Goal: Navigation & Orientation: Find specific page/section

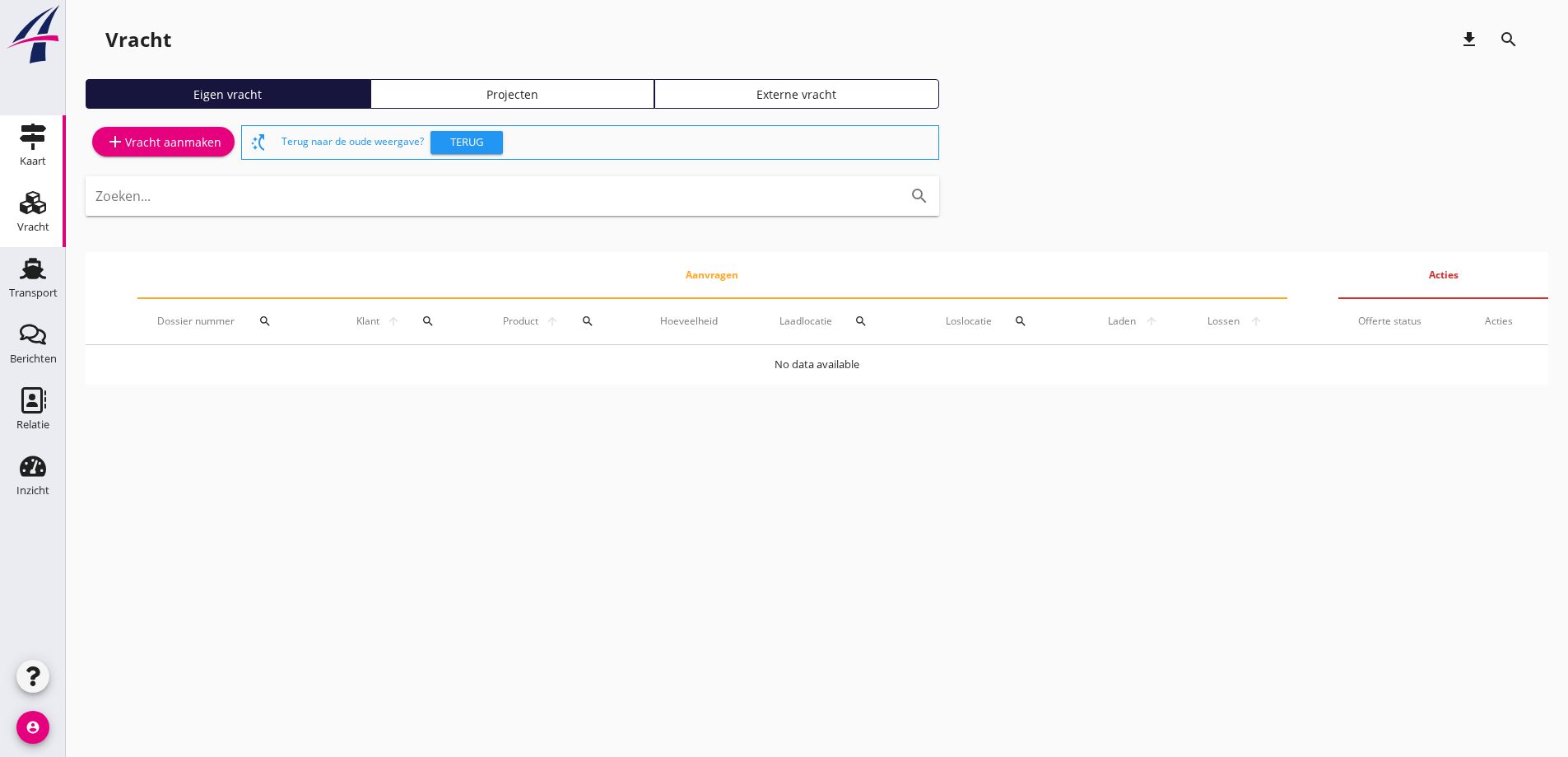
click at [54, 143] on link "Kaart Kaart" at bounding box center [33, 148] width 66 height 66
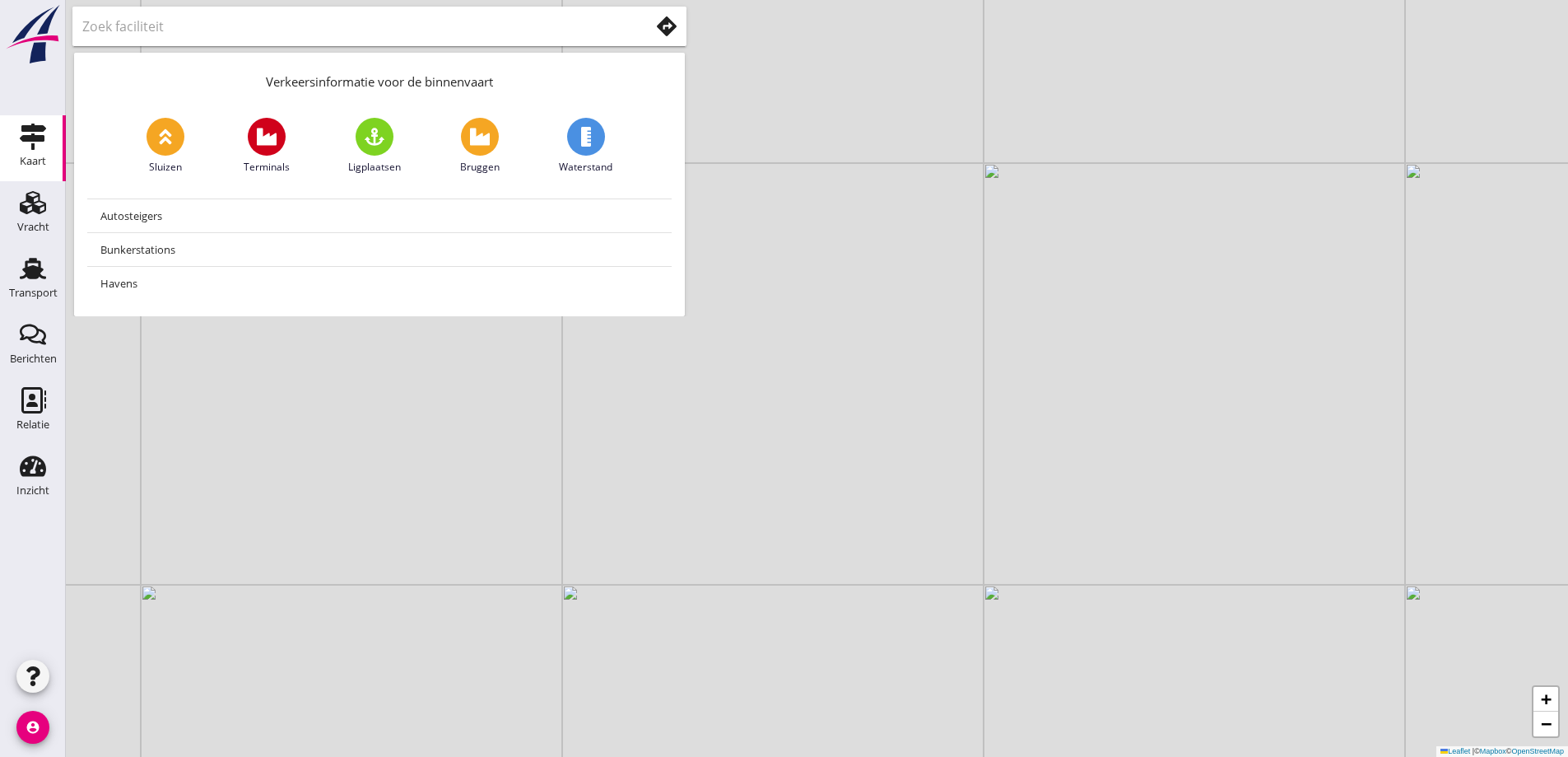
click at [278, 26] on input "text" at bounding box center [355, 26] width 544 height 26
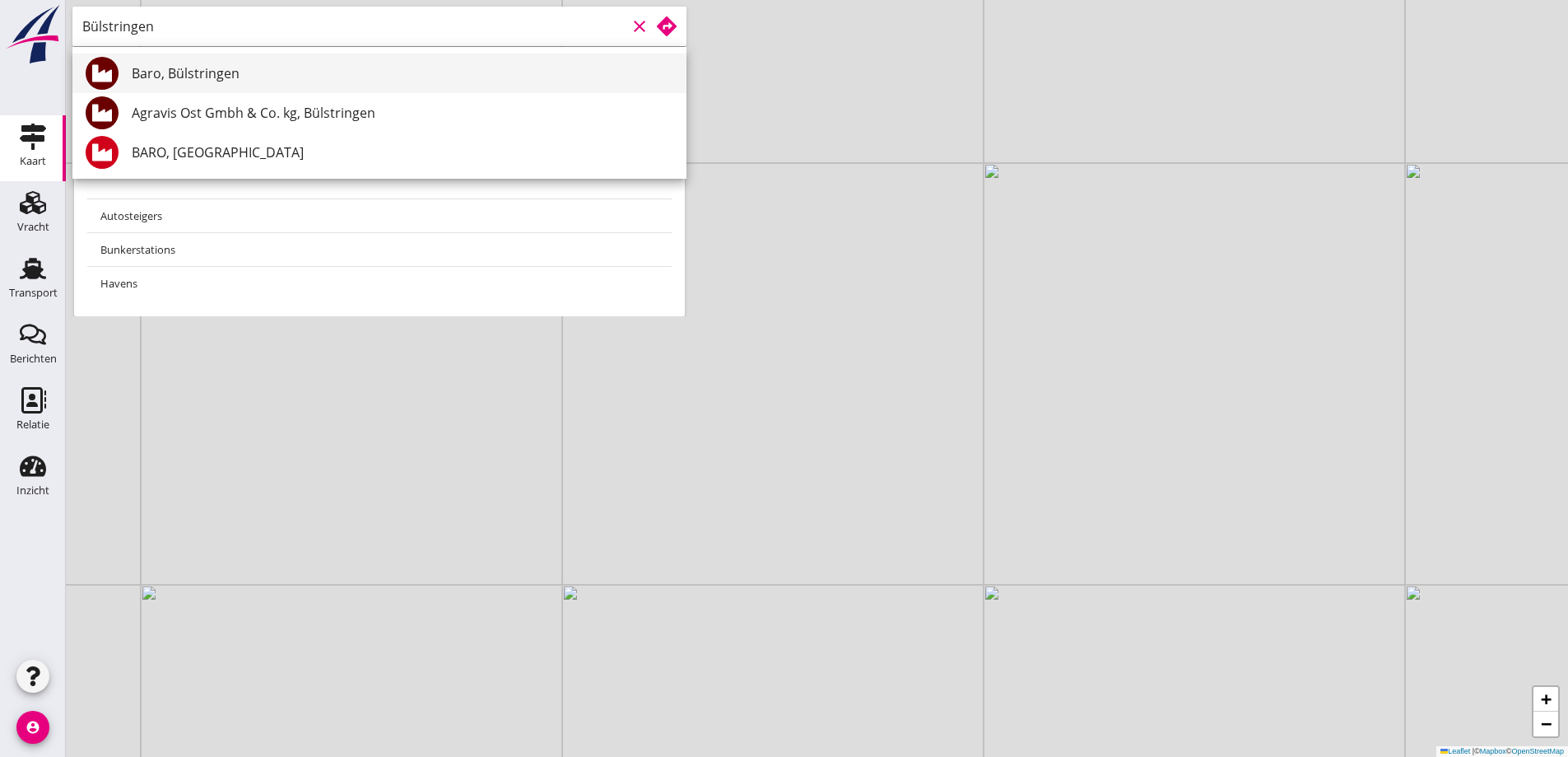
click at [341, 70] on div "Baro, Bülstringen" at bounding box center [402, 73] width 542 height 20
type input "Baro, Bülstringen"
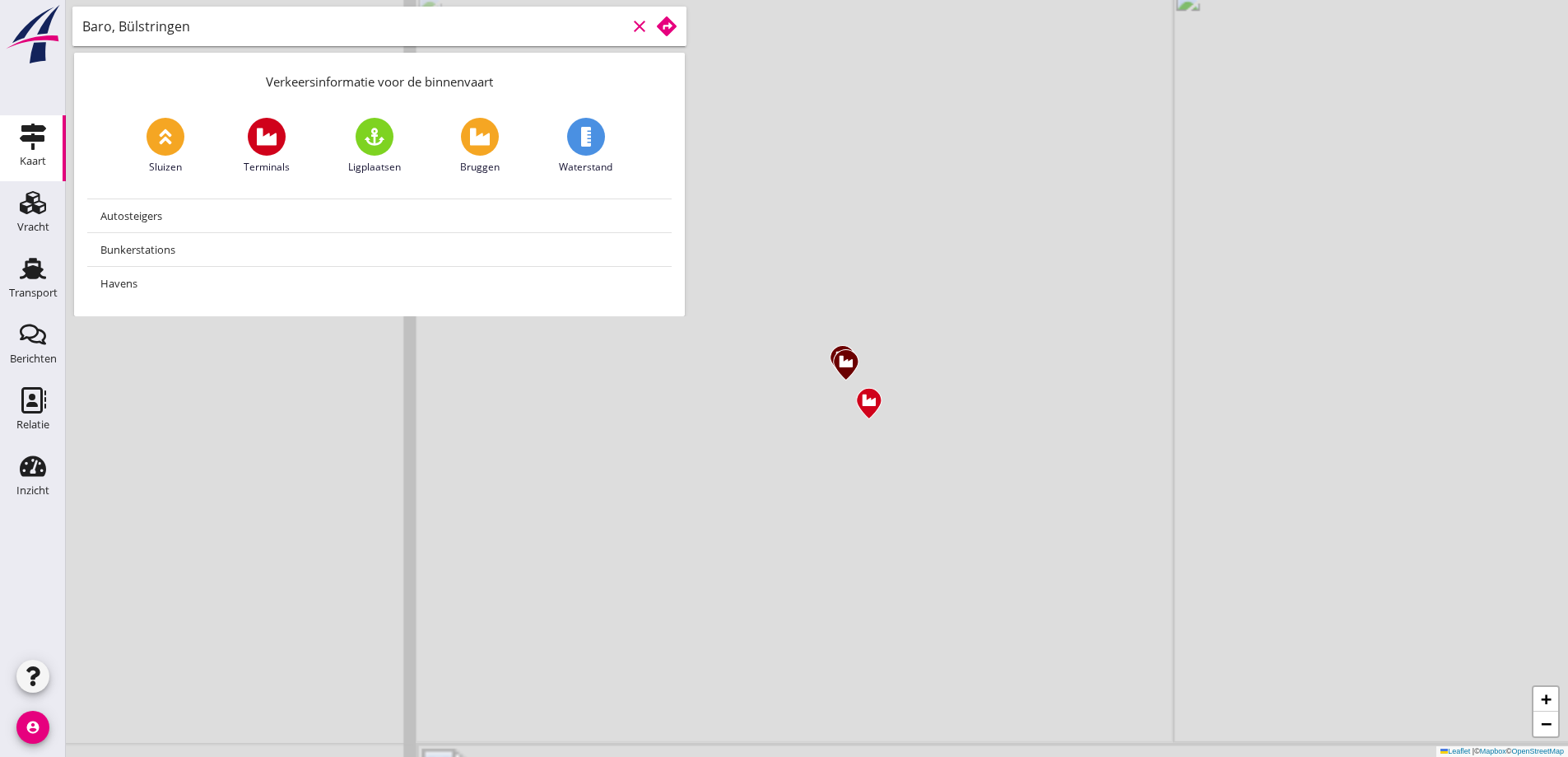
click at [424, 27] on input "Baro, Bülstringen" at bounding box center [355, 26] width 544 height 26
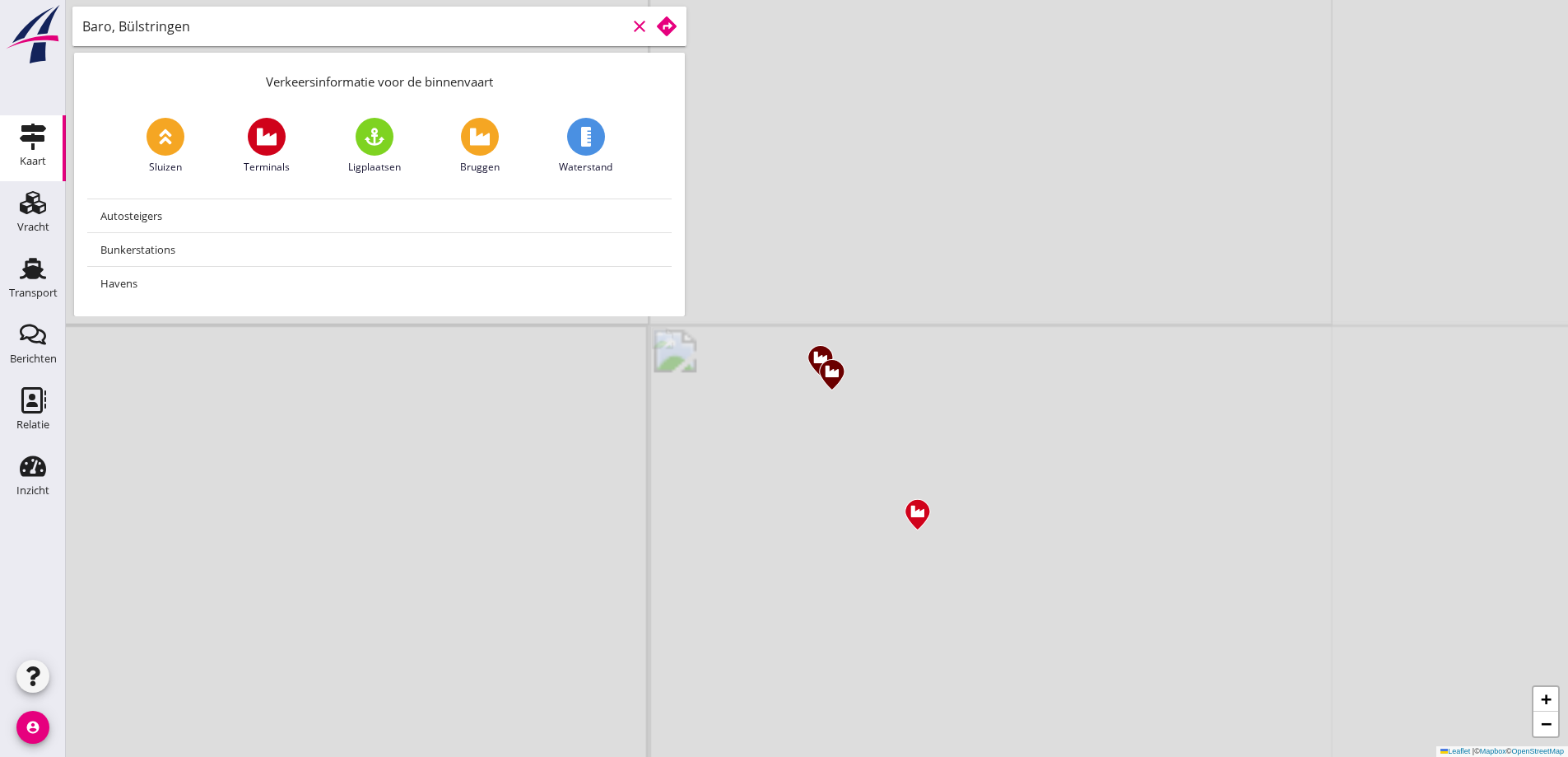
click at [664, 35] on icon at bounding box center [666, 26] width 20 height 20
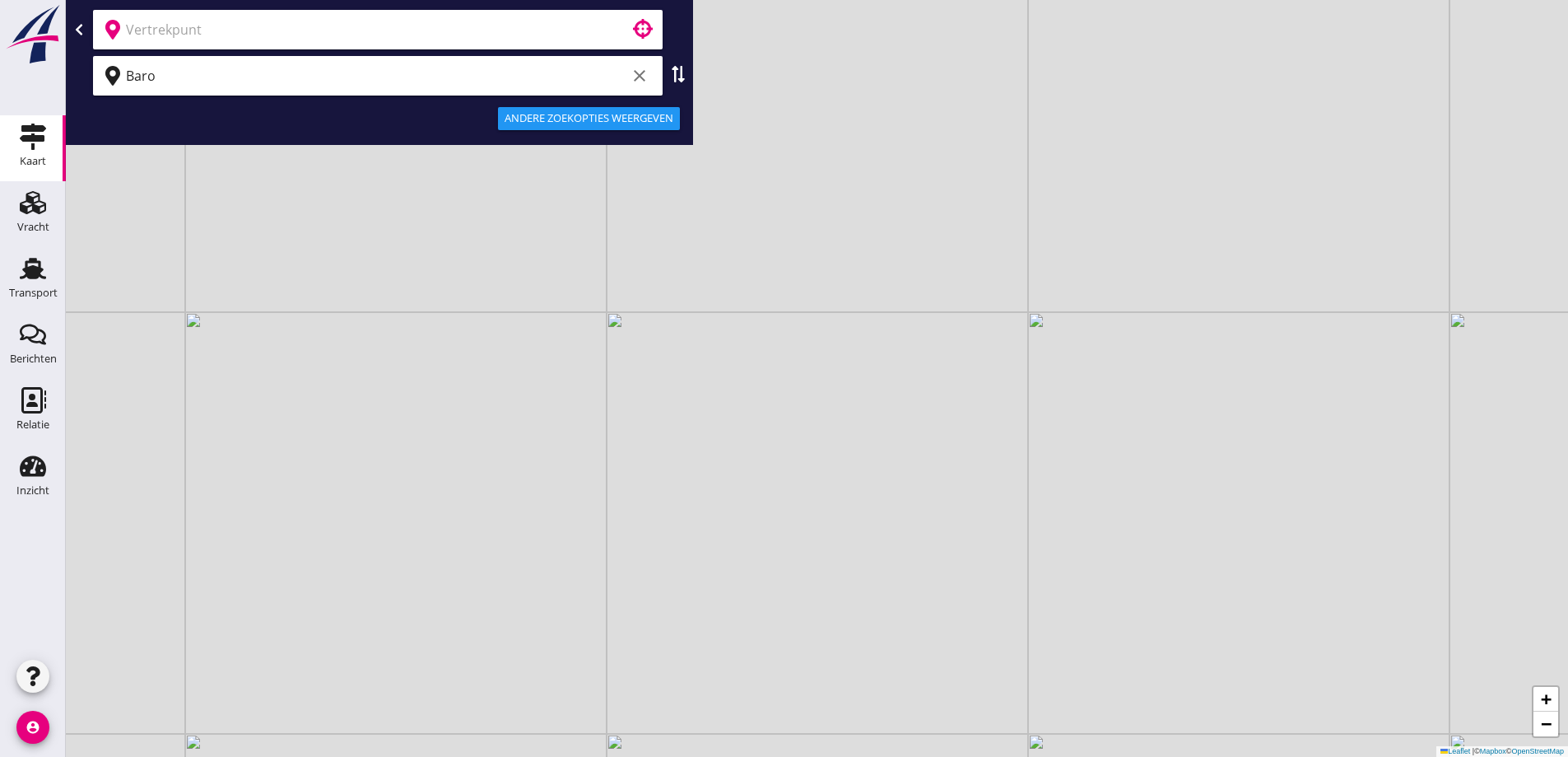
click at [418, 41] on input "text" at bounding box center [366, 30] width 481 height 26
click at [676, 84] on div "Baro clear" at bounding box center [379, 75] width 614 height 39
click at [684, 71] on icon at bounding box center [677, 74] width 17 height 17
type input "Baro"
click at [433, 74] on input "text" at bounding box center [366, 76] width 481 height 26
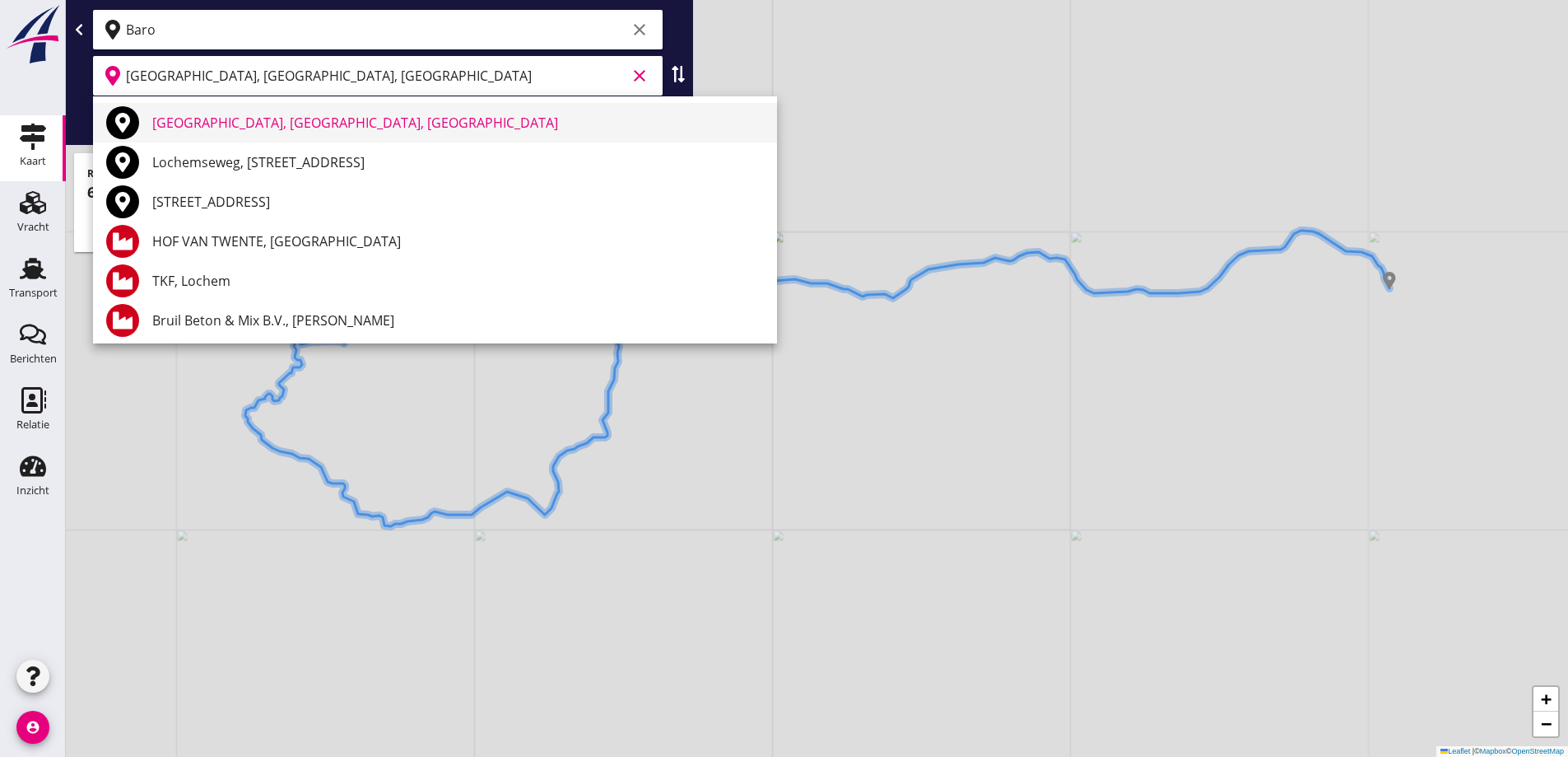
click at [266, 116] on div "[GEOGRAPHIC_DATA], [GEOGRAPHIC_DATA], [GEOGRAPHIC_DATA]" at bounding box center [457, 123] width 611 height 20
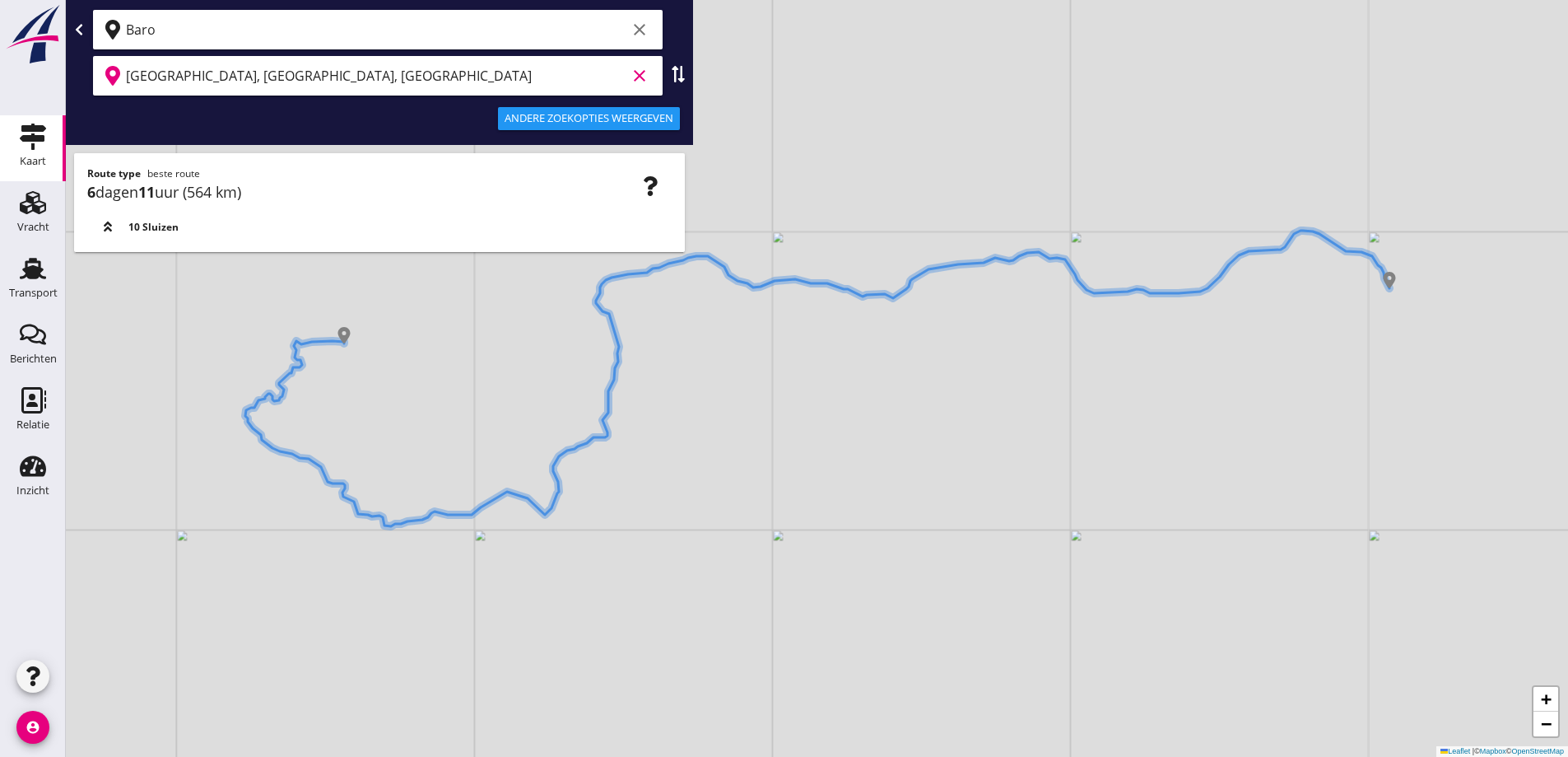
type input "[GEOGRAPHIC_DATA], [GEOGRAPHIC_DATA], [GEOGRAPHIC_DATA]"
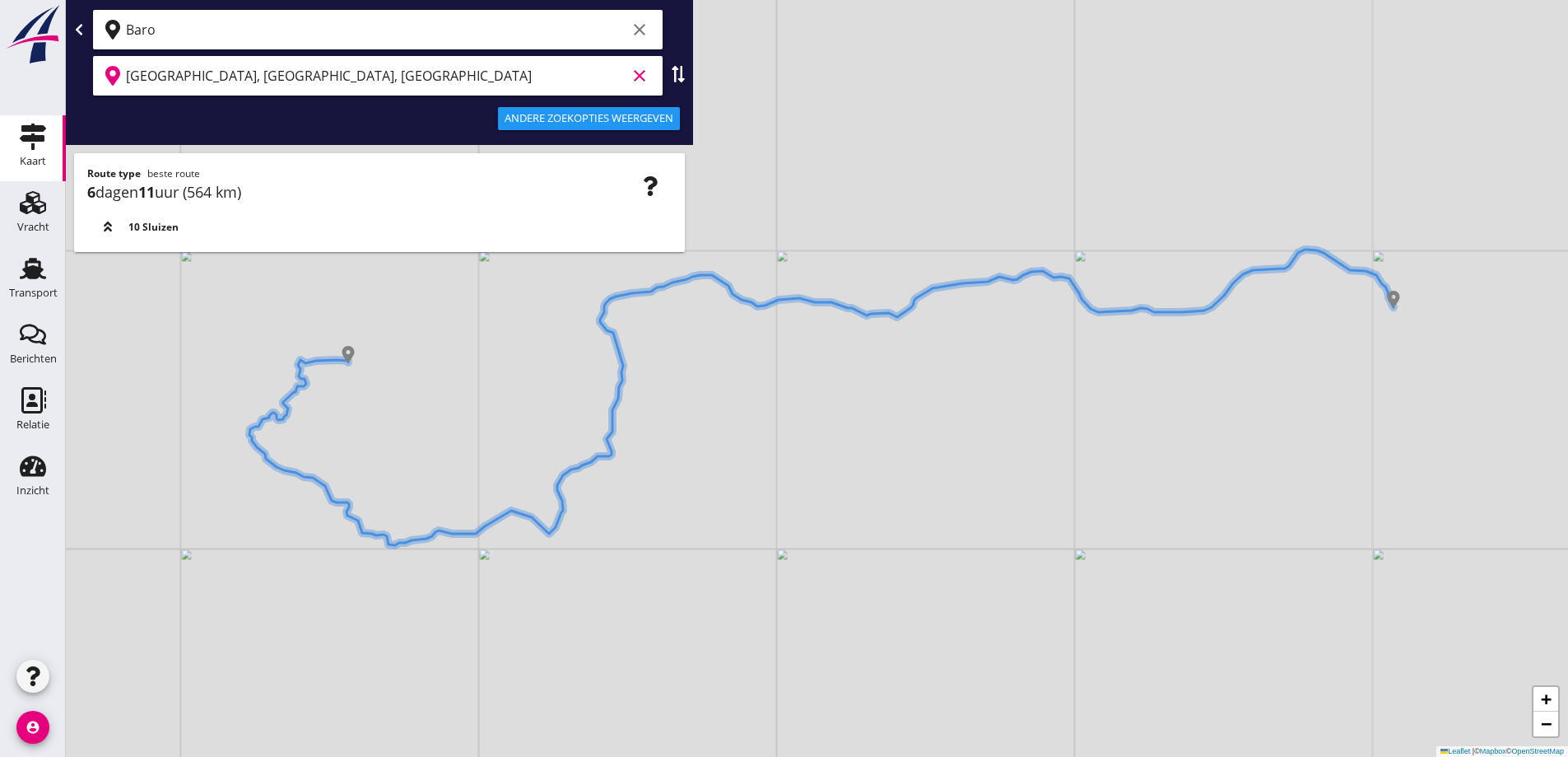
drag, startPoint x: 673, startPoint y: 392, endPoint x: 670, endPoint y: 422, distance: 30.1
click at [670, 422] on div "+ − Leaflet | © Mapbox © OpenStreetMap" at bounding box center [817, 378] width 1502 height 757
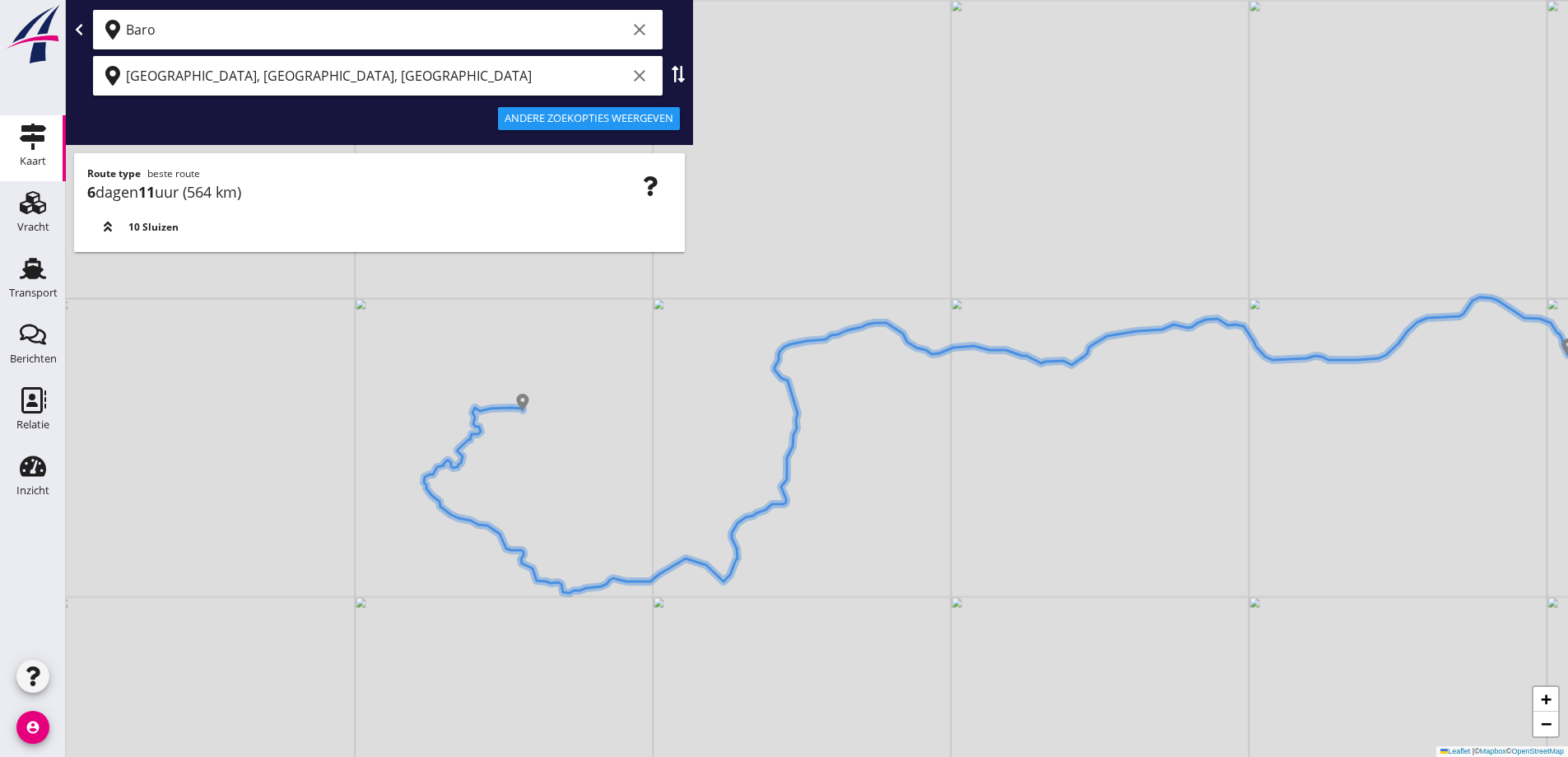
drag, startPoint x: 578, startPoint y: 444, endPoint x: 678, endPoint y: 454, distance: 100.5
click at [684, 454] on div "+ − Leaflet | © Mapbox © OpenStreetMap" at bounding box center [817, 378] width 1502 height 757
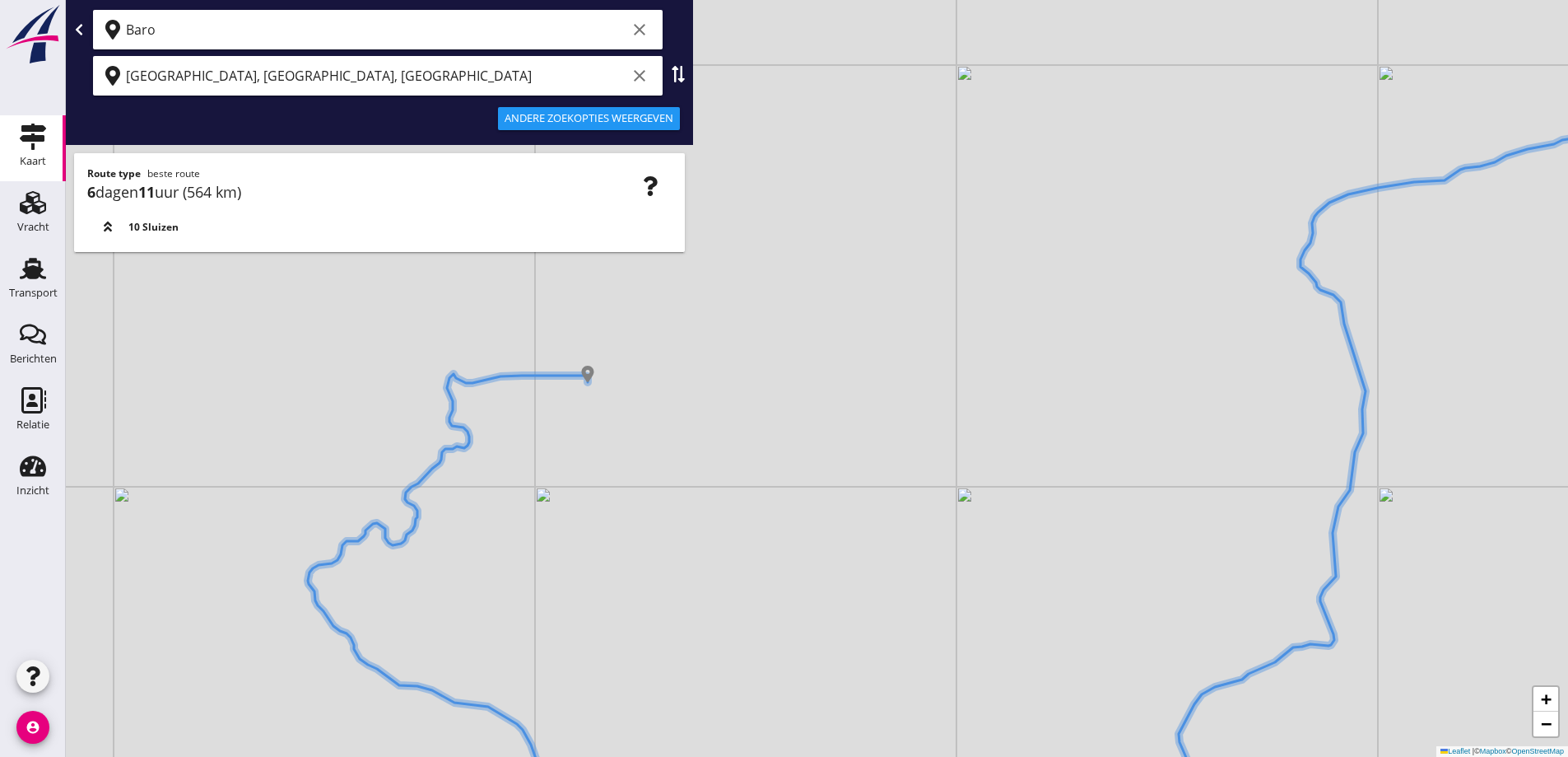
drag, startPoint x: 611, startPoint y: 416, endPoint x: 559, endPoint y: 408, distance: 52.6
click at [573, 408] on div "+ − Leaflet | © Mapbox © OpenStreetMap" at bounding box center [817, 378] width 1502 height 757
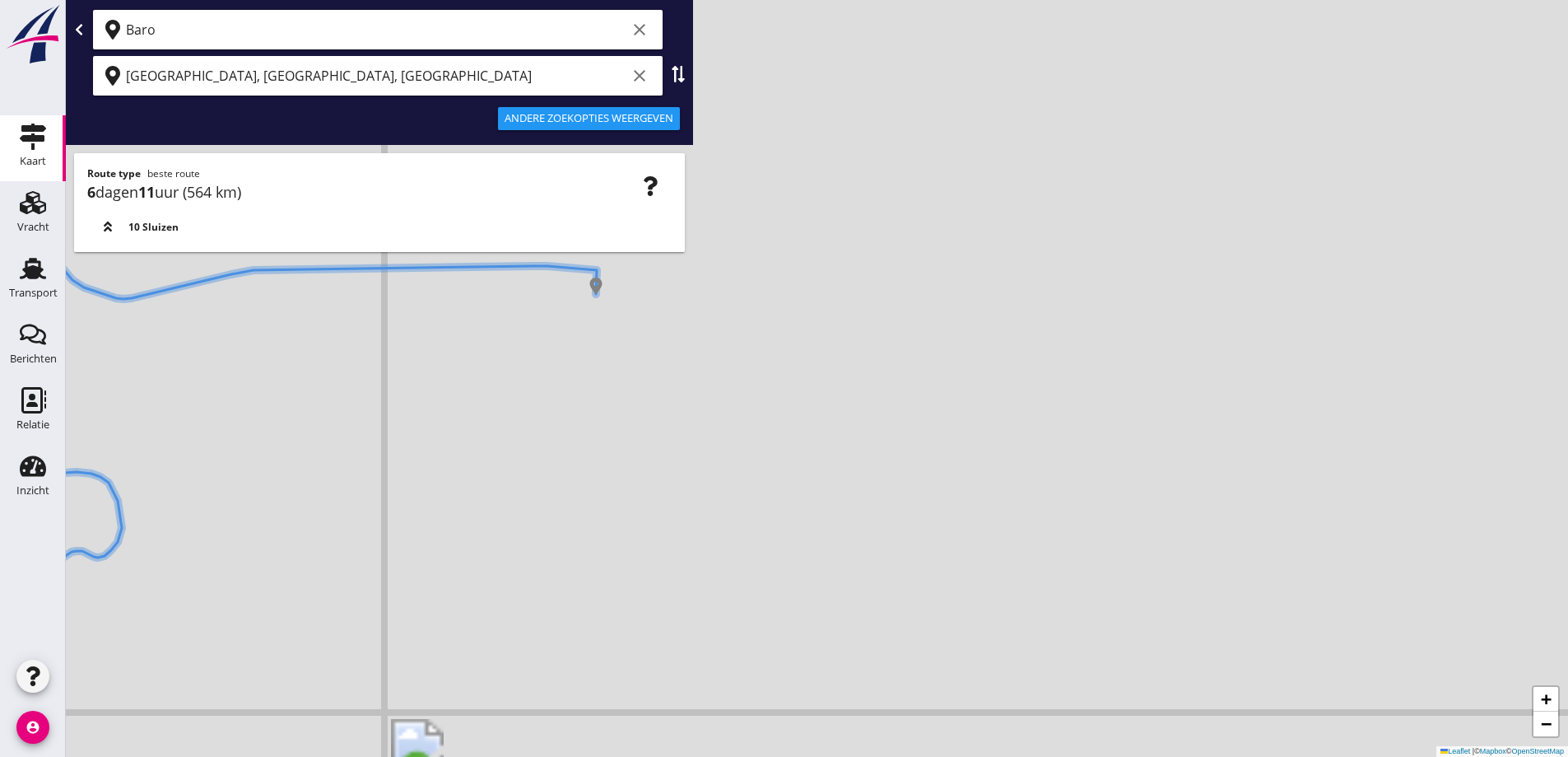
drag, startPoint x: 516, startPoint y: 408, endPoint x: 671, endPoint y: 422, distance: 155.6
click at [671, 422] on div "+ − Leaflet | © Mapbox © OpenStreetMap" at bounding box center [817, 378] width 1502 height 757
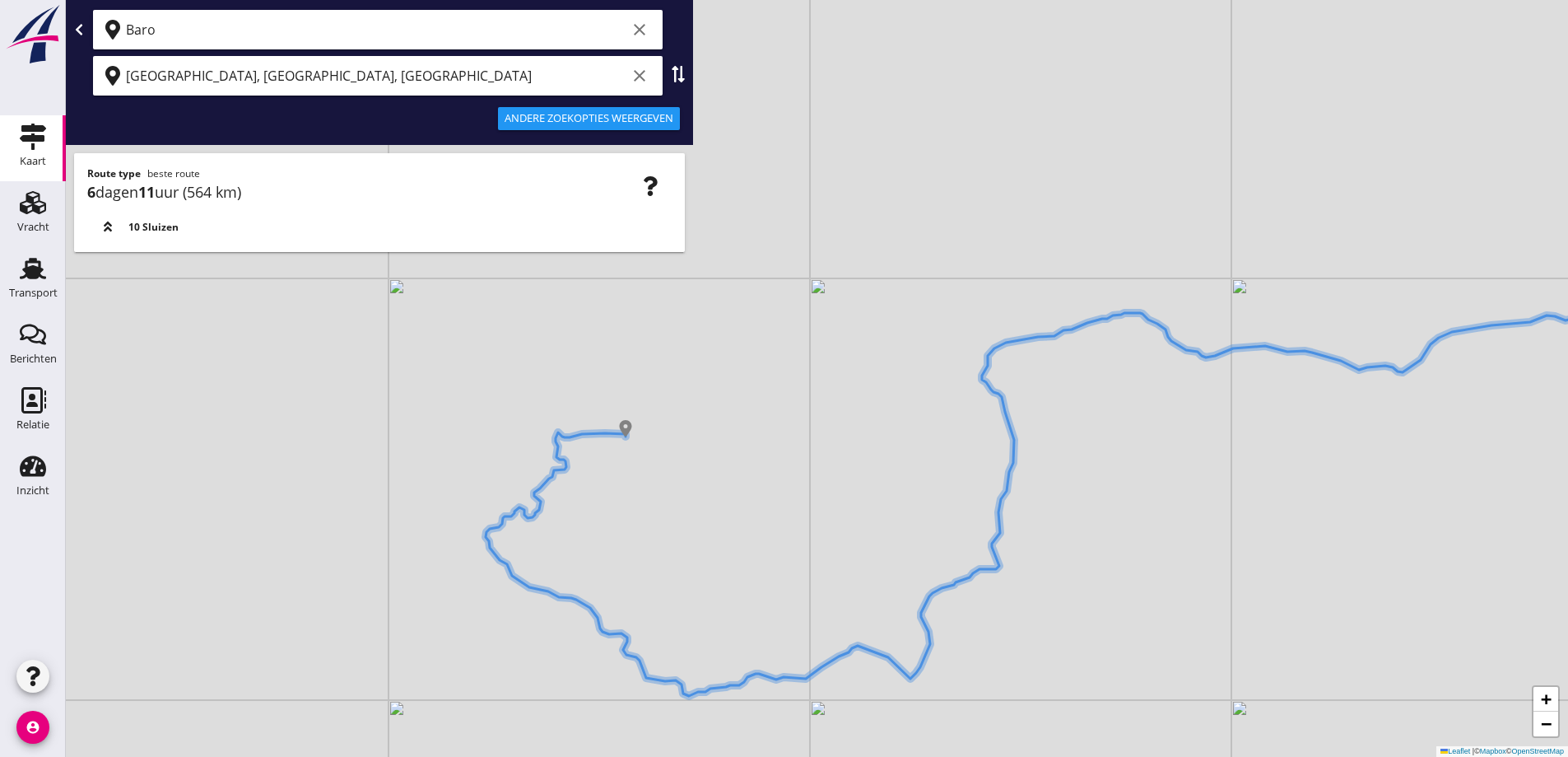
drag, startPoint x: 664, startPoint y: 472, endPoint x: 639, endPoint y: 472, distance: 25.0
click at [639, 472] on div "+ − Leaflet | © Mapbox © OpenStreetMap" at bounding box center [817, 378] width 1502 height 757
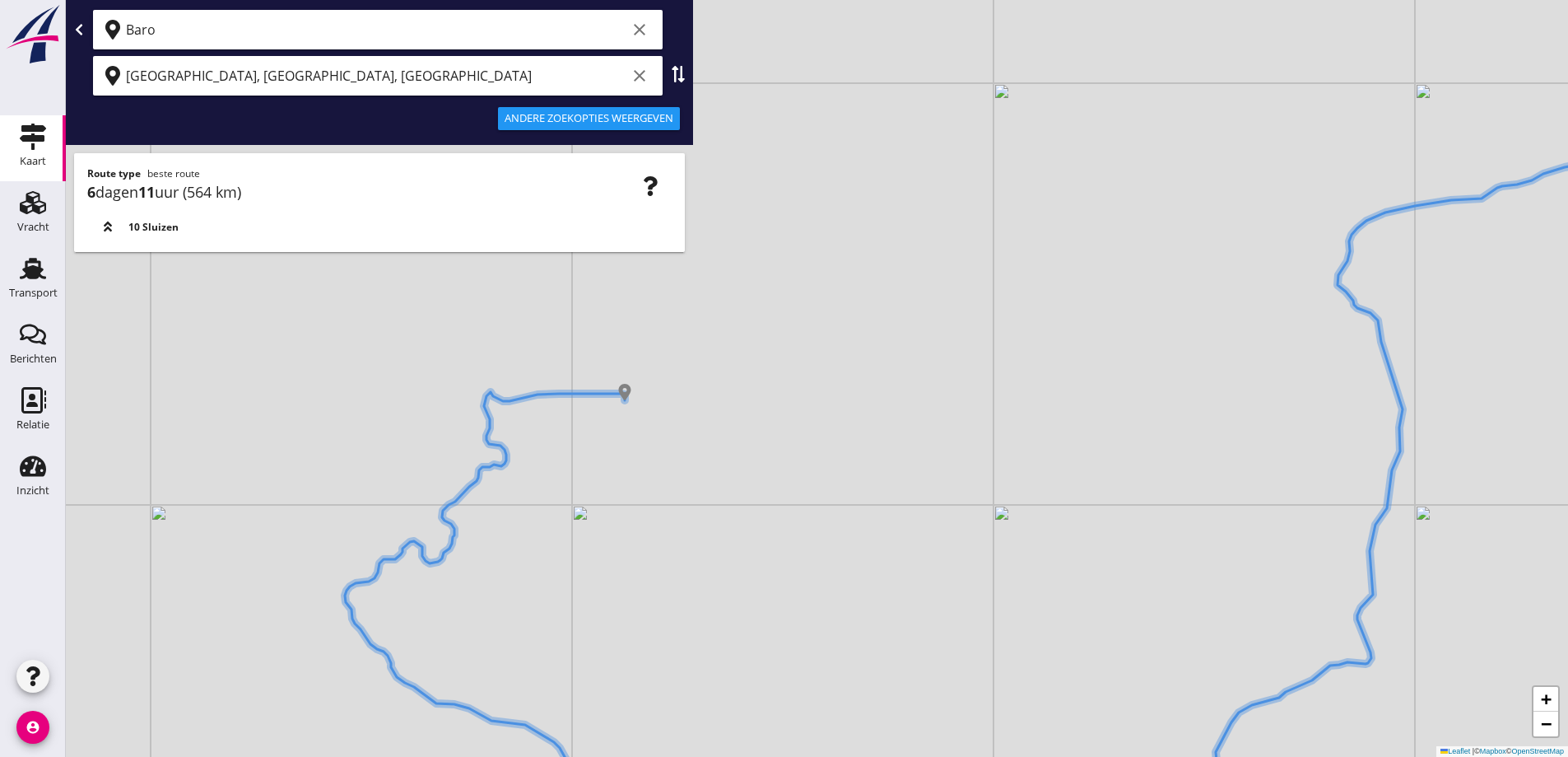
click at [638, 78] on icon "clear" at bounding box center [639, 76] width 20 height 20
click at [521, 70] on input "text" at bounding box center [366, 76] width 481 height 26
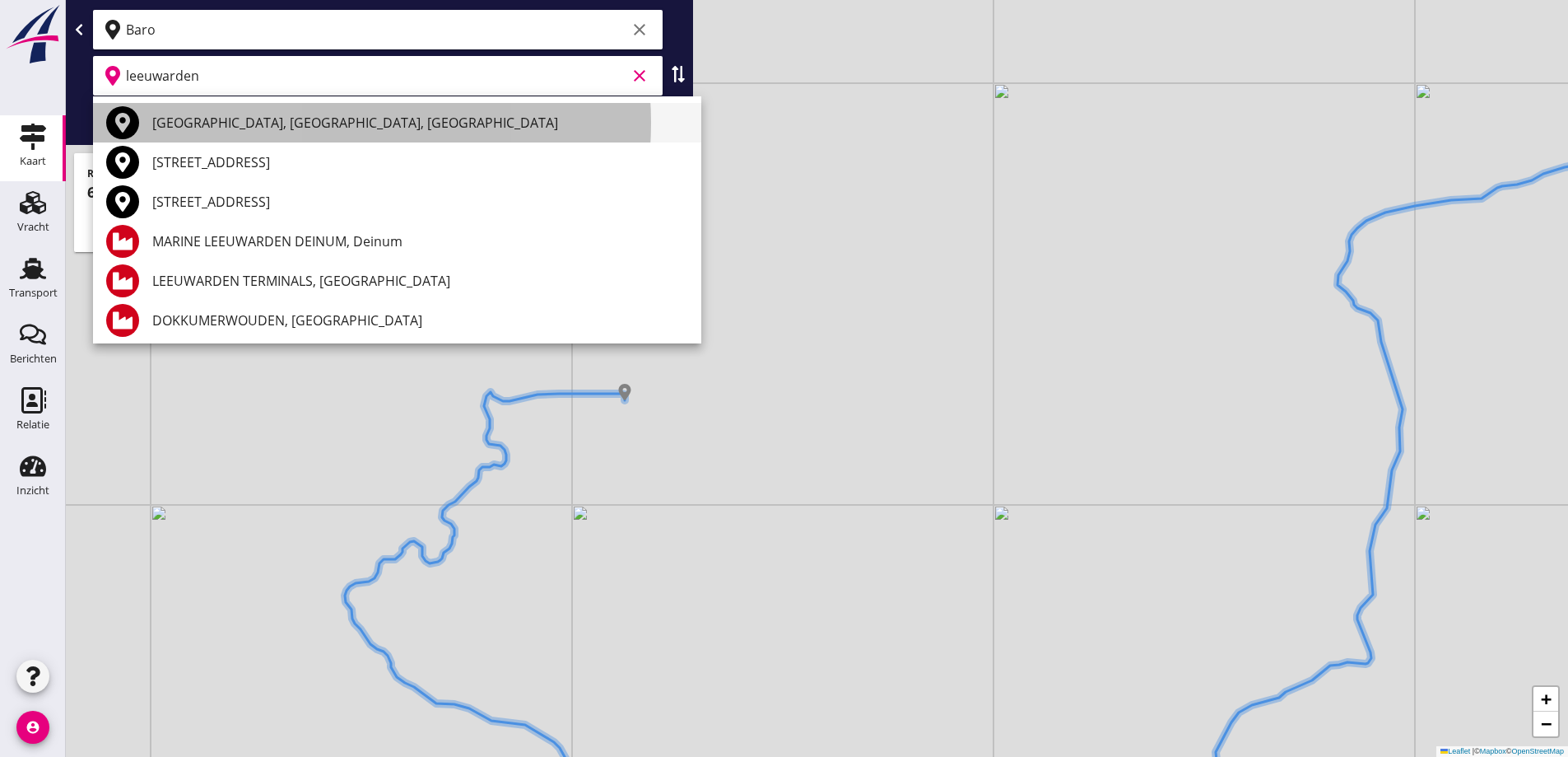
click at [229, 130] on div "[GEOGRAPHIC_DATA], [GEOGRAPHIC_DATA], [GEOGRAPHIC_DATA]" at bounding box center [420, 123] width 536 height 20
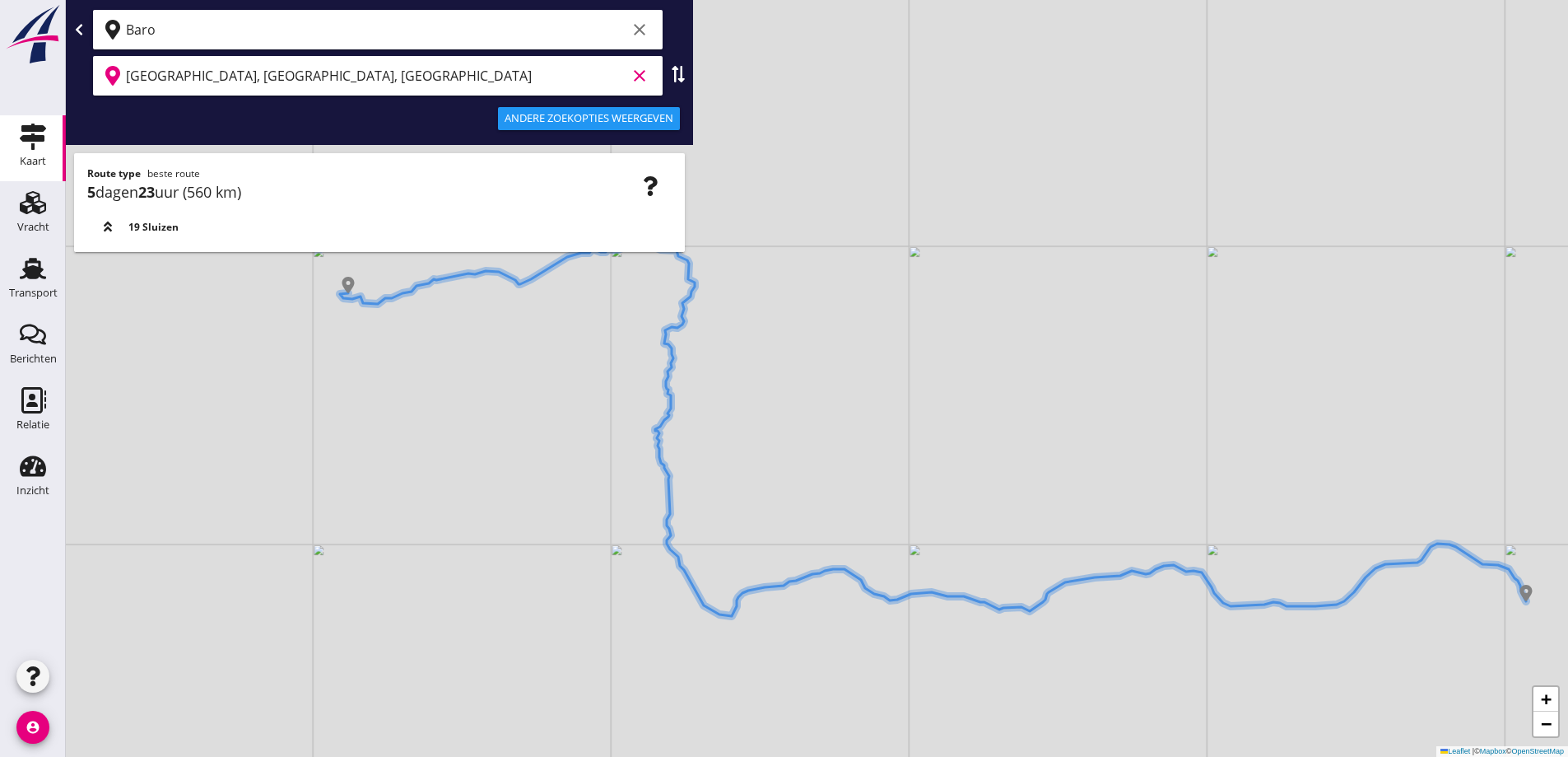
type input "[GEOGRAPHIC_DATA], [GEOGRAPHIC_DATA], [GEOGRAPHIC_DATA]"
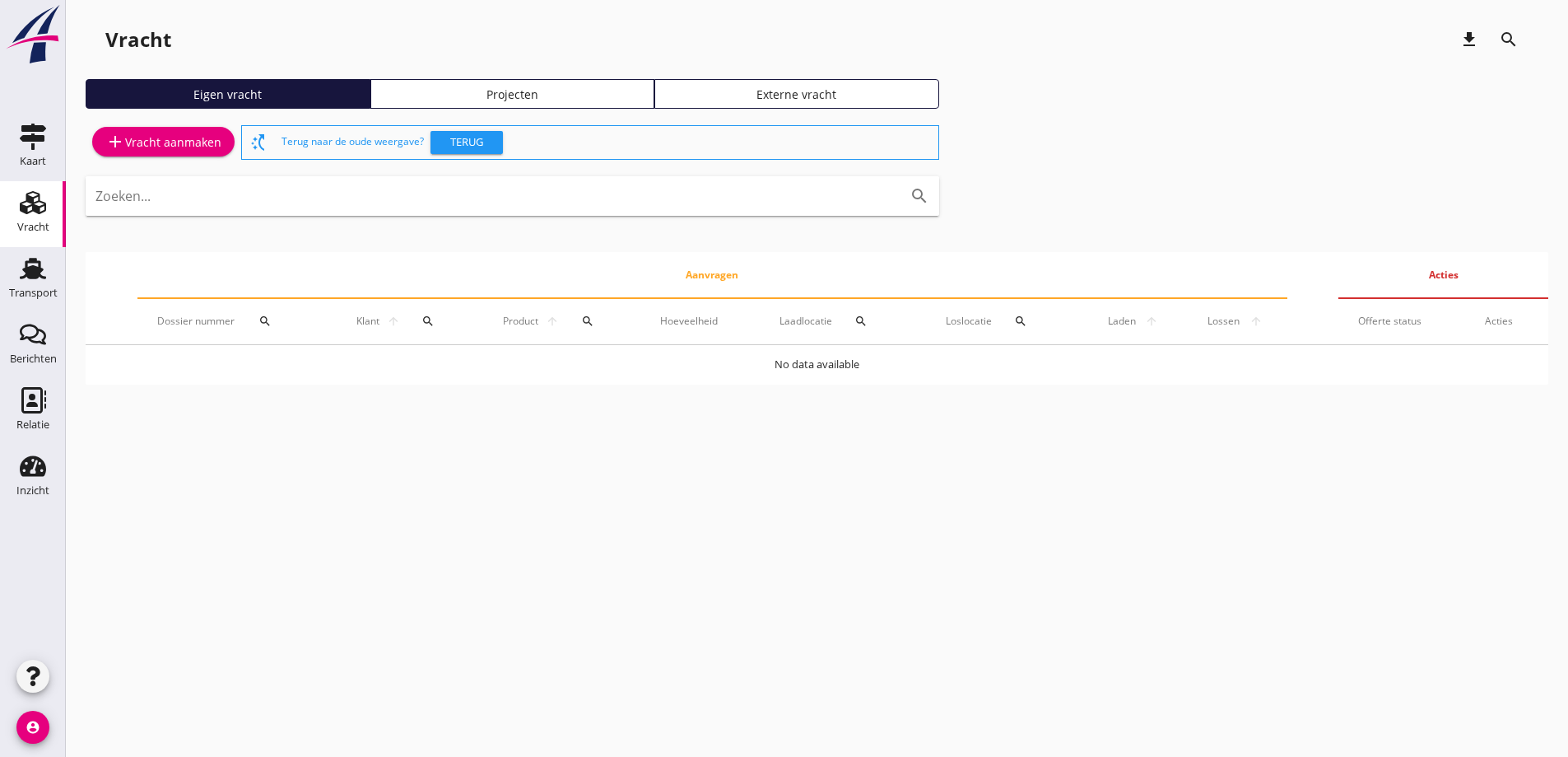
click at [24, 26] on img at bounding box center [33, 35] width 59 height 61
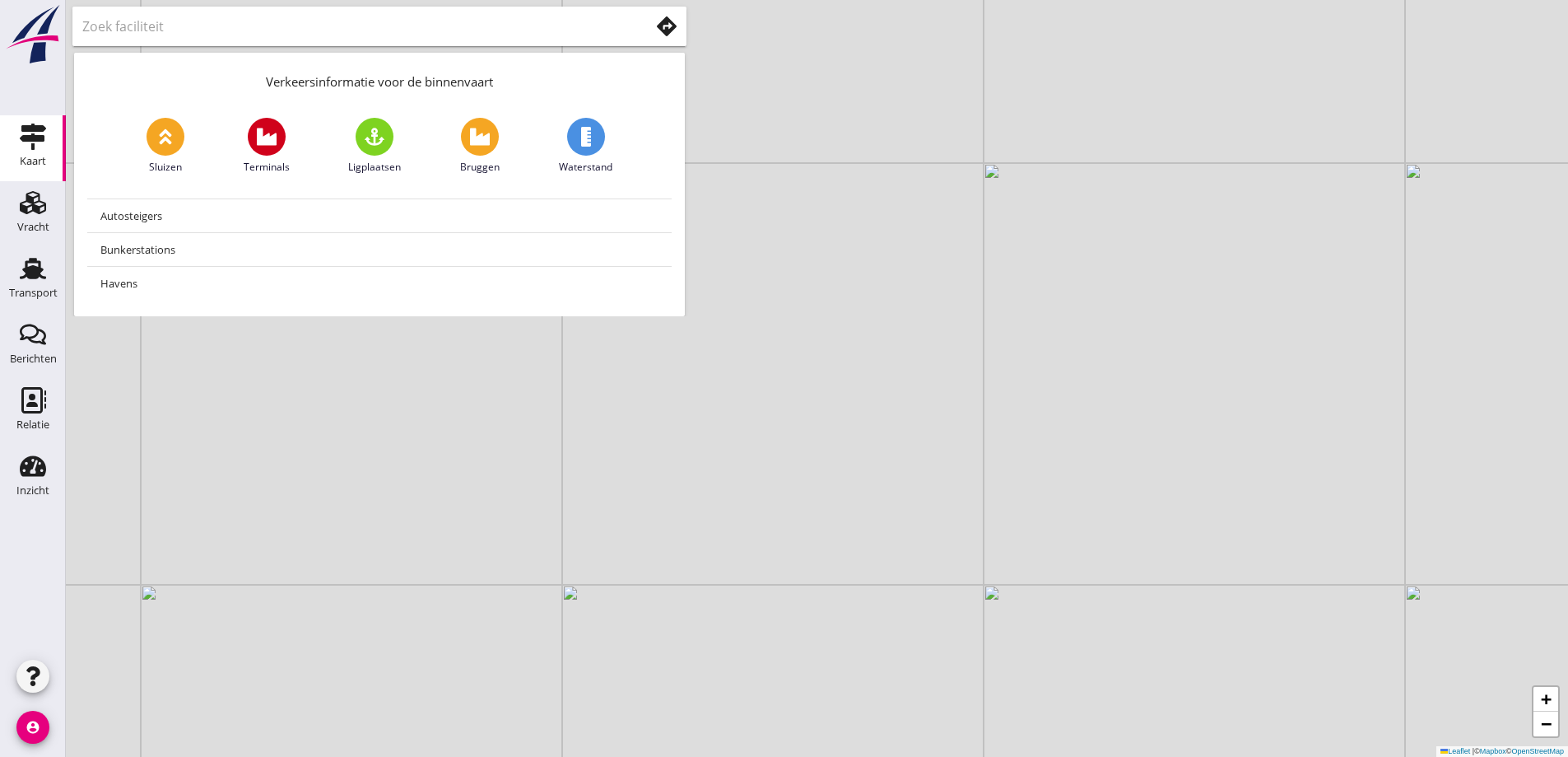
click at [224, 18] on input "text" at bounding box center [355, 26] width 544 height 26
click at [673, 34] on icon at bounding box center [666, 26] width 20 height 20
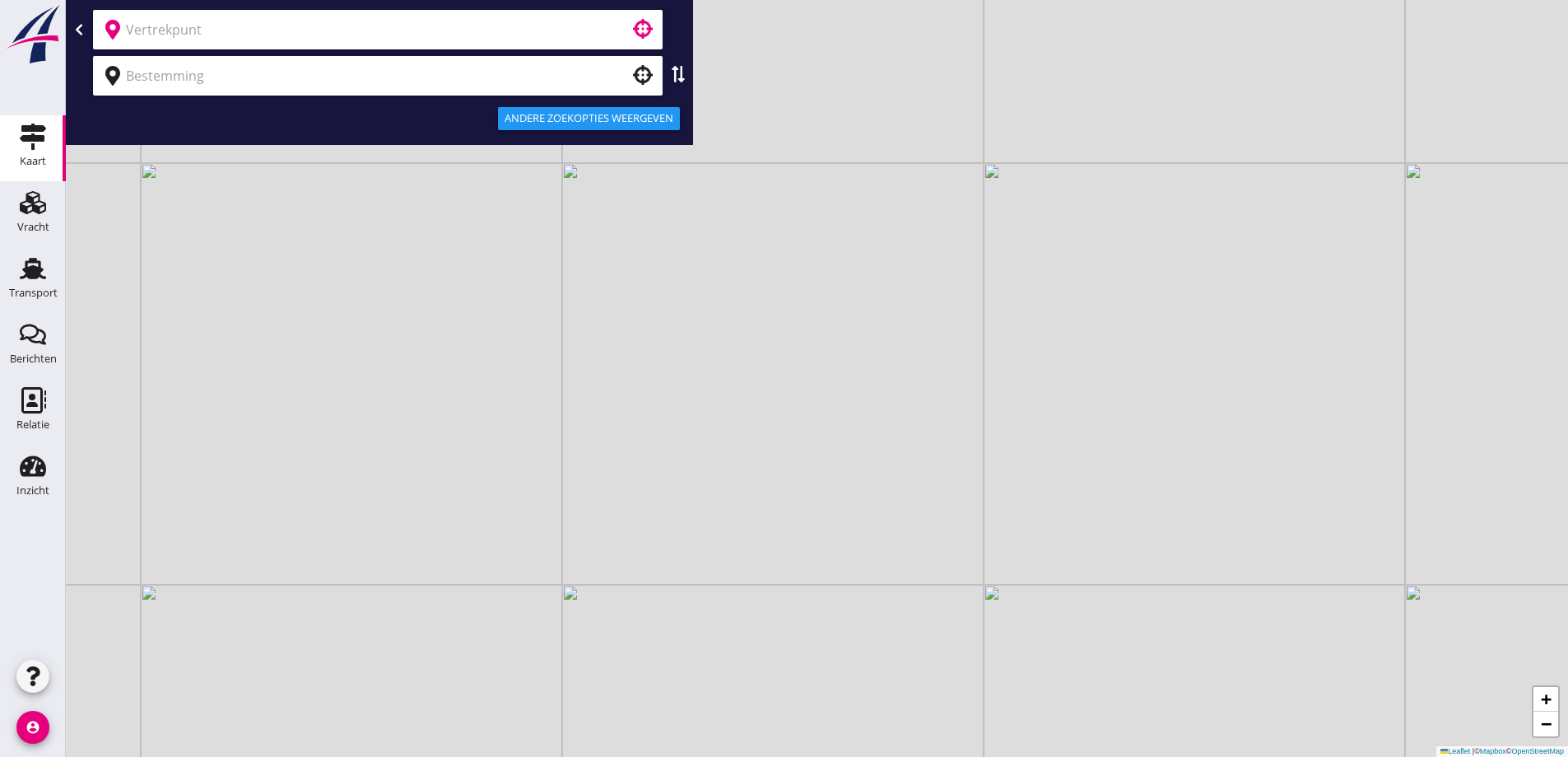
click at [525, 30] on input "text" at bounding box center [366, 30] width 481 height 26
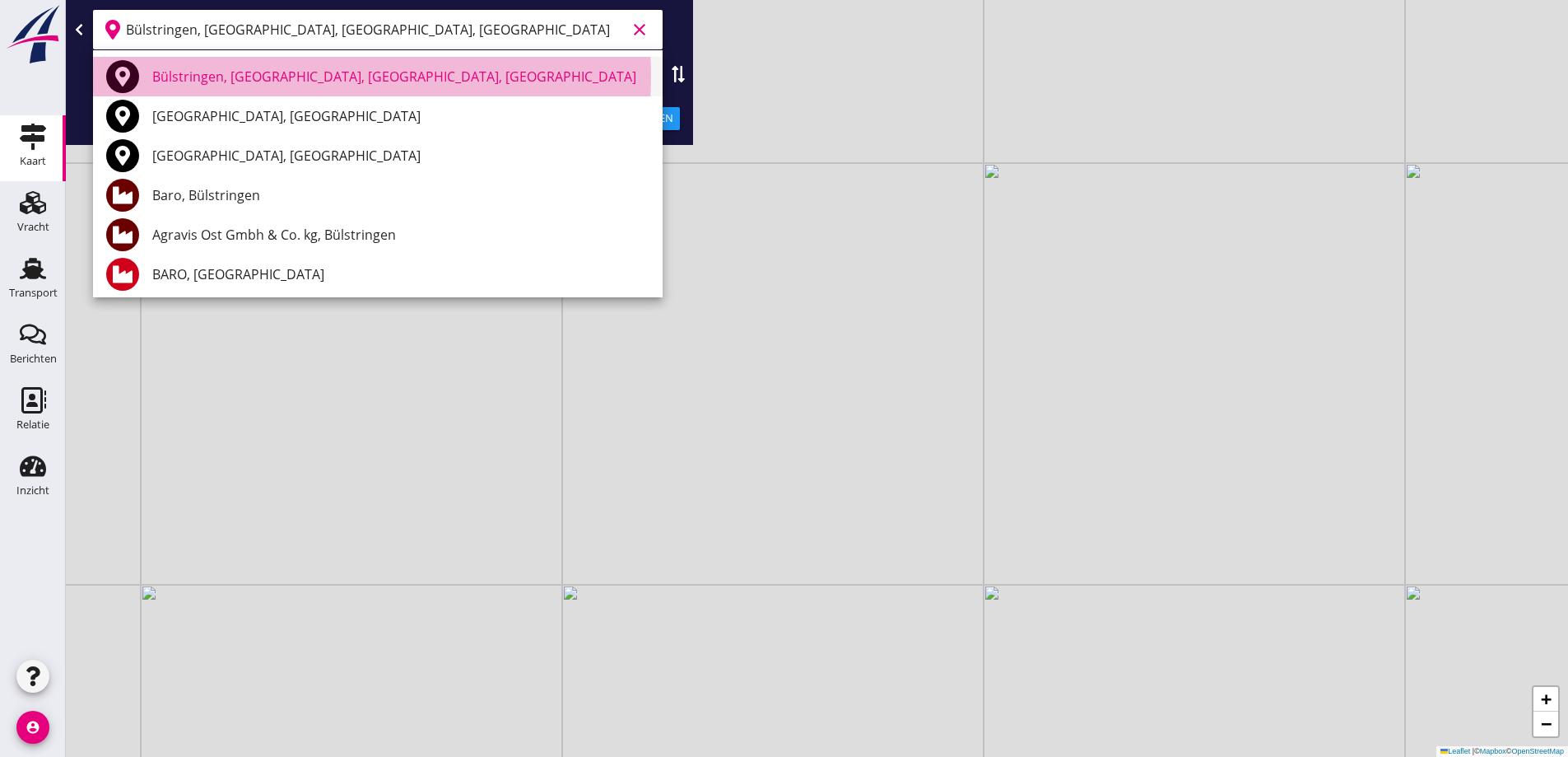
click at [460, 78] on div "Bülstringen, Kreis Börde, Saxony-Anhalt, Germany" at bounding box center [401, 77] width 497 height 20
type input "Bülstringen, Kreis Börde, Saxony-Anhalt, Germany"
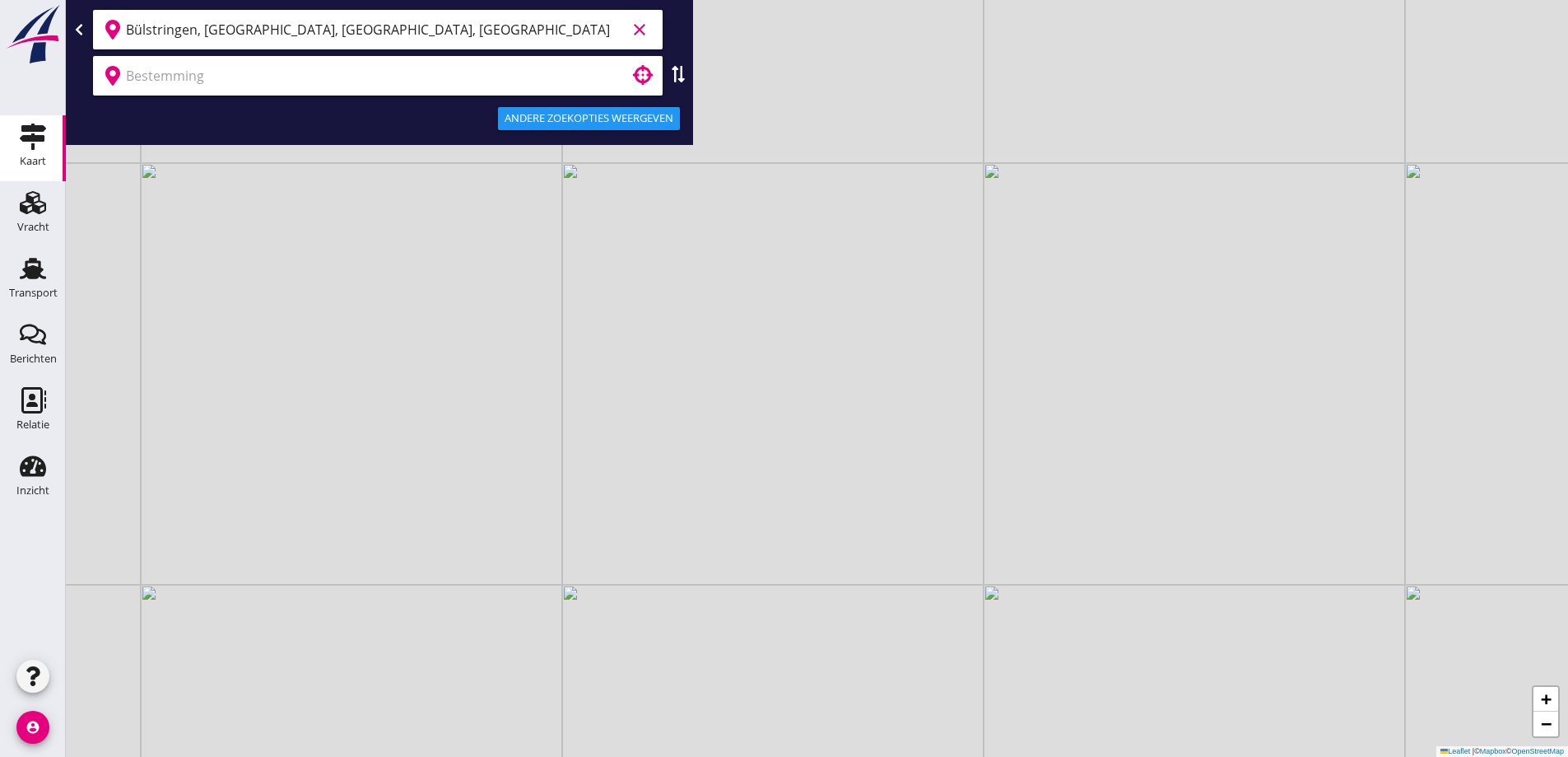
click at [403, 71] on input "text" at bounding box center [366, 76] width 481 height 26
click at [407, 64] on input "text" at bounding box center [366, 76] width 481 height 26
click at [385, 65] on input "text" at bounding box center [366, 76] width 481 height 26
click at [354, 88] on input "text" at bounding box center [366, 76] width 481 height 26
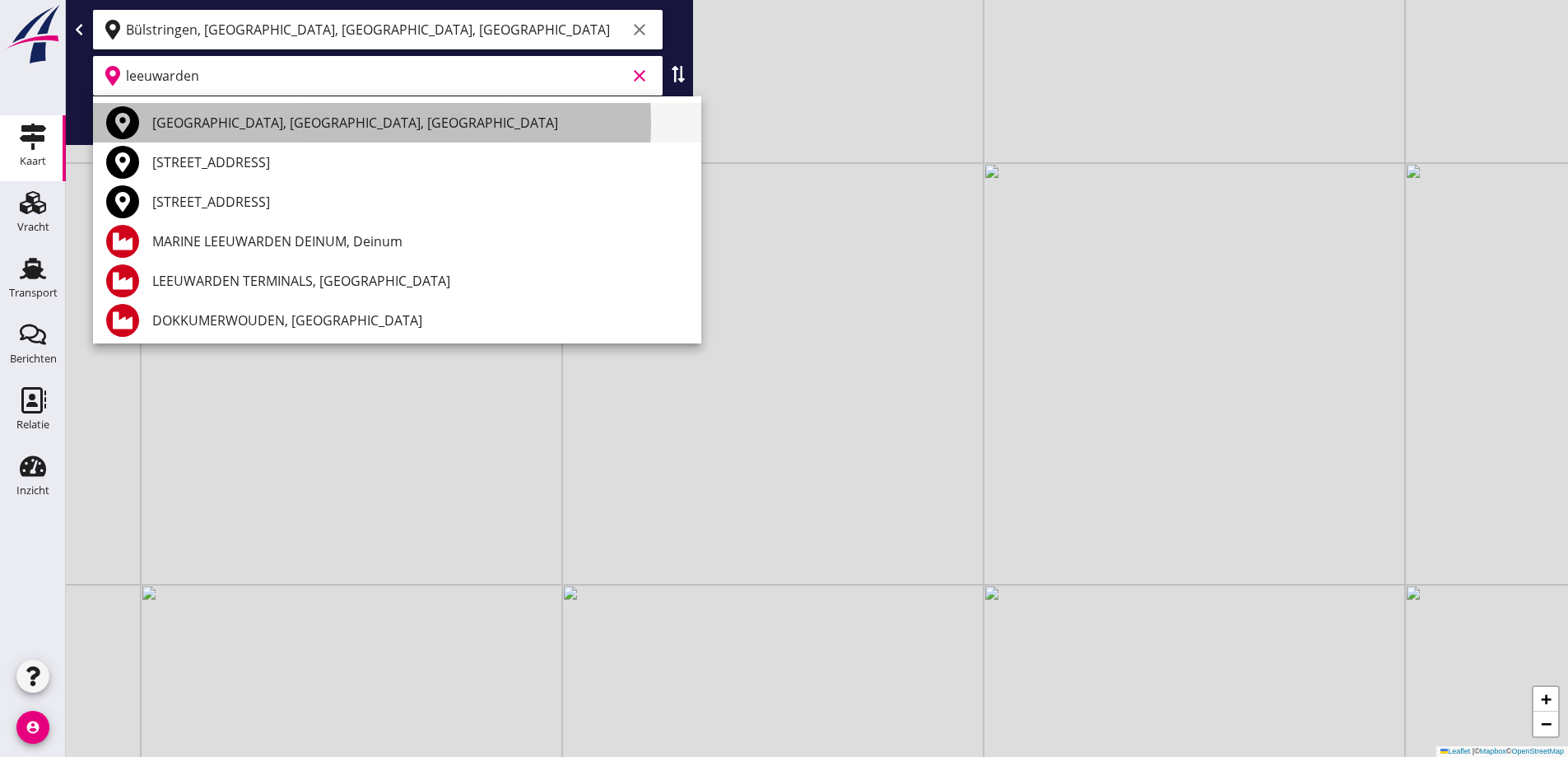
click at [267, 118] on div "[GEOGRAPHIC_DATA], [GEOGRAPHIC_DATA], [GEOGRAPHIC_DATA]" at bounding box center [420, 123] width 536 height 20
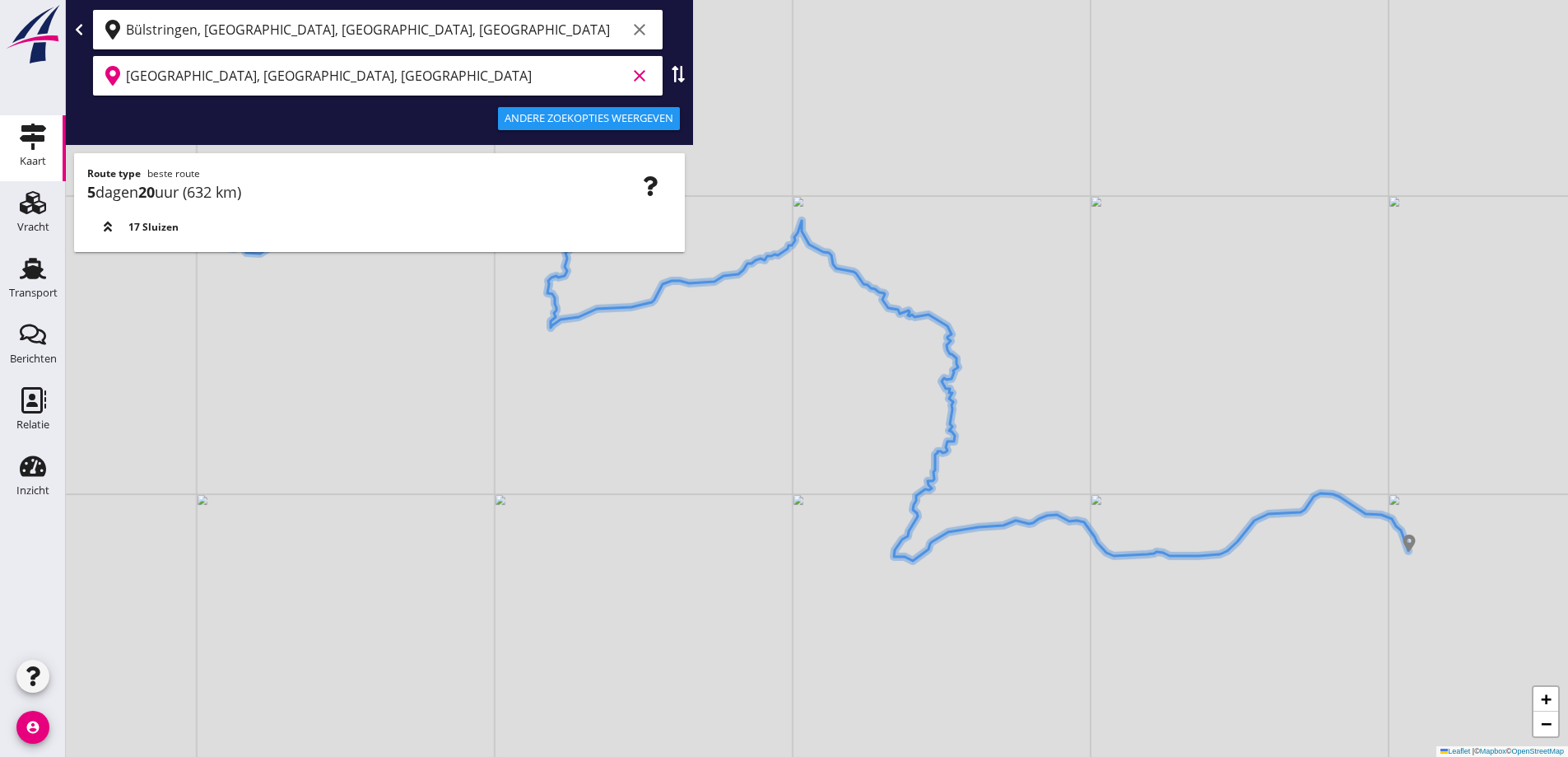
type input "[GEOGRAPHIC_DATA], [GEOGRAPHIC_DATA], [GEOGRAPHIC_DATA]"
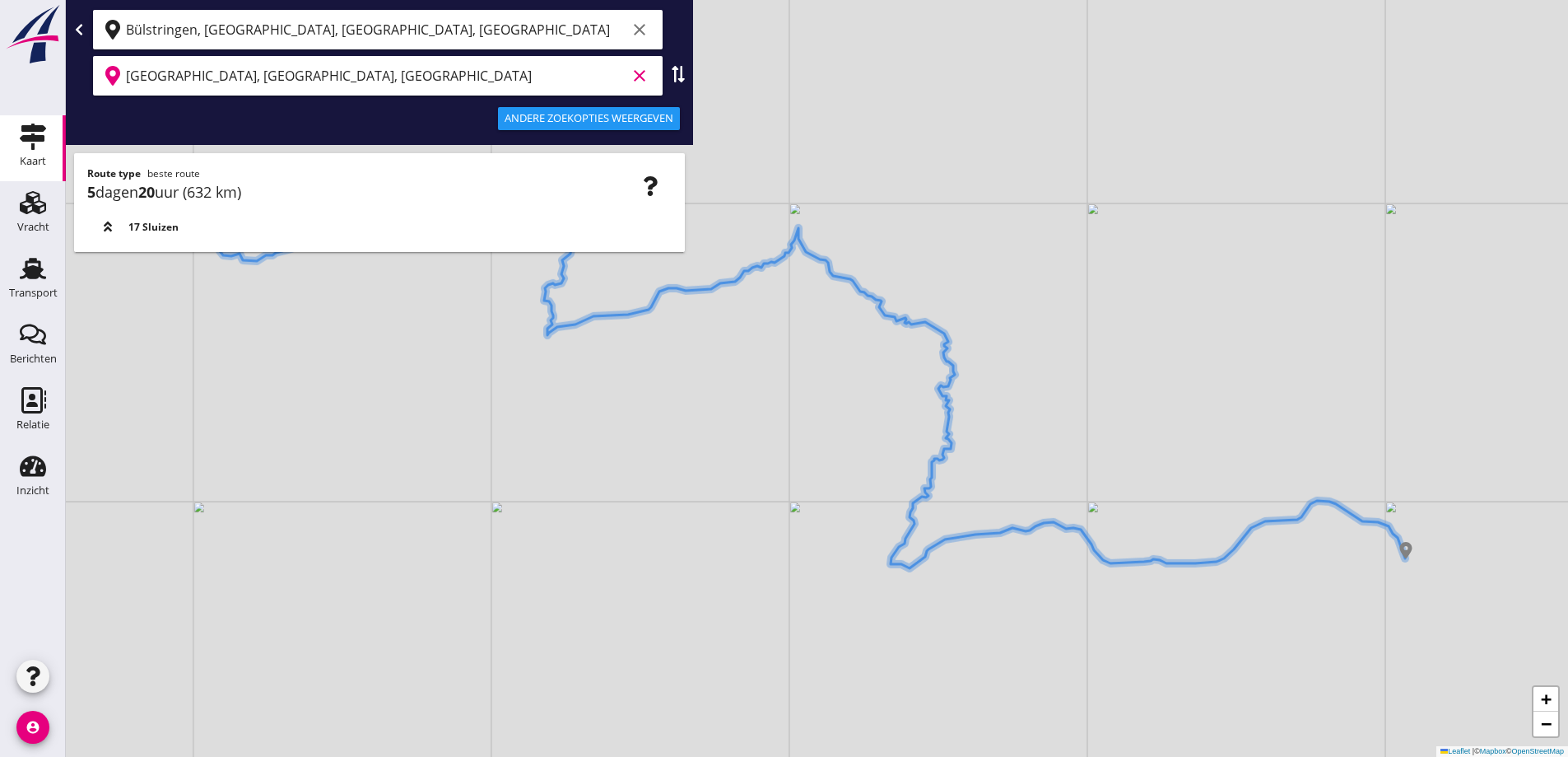
click at [1076, 453] on div "+ − Leaflet | © Mapbox © OpenStreetMap" at bounding box center [817, 378] width 1502 height 757
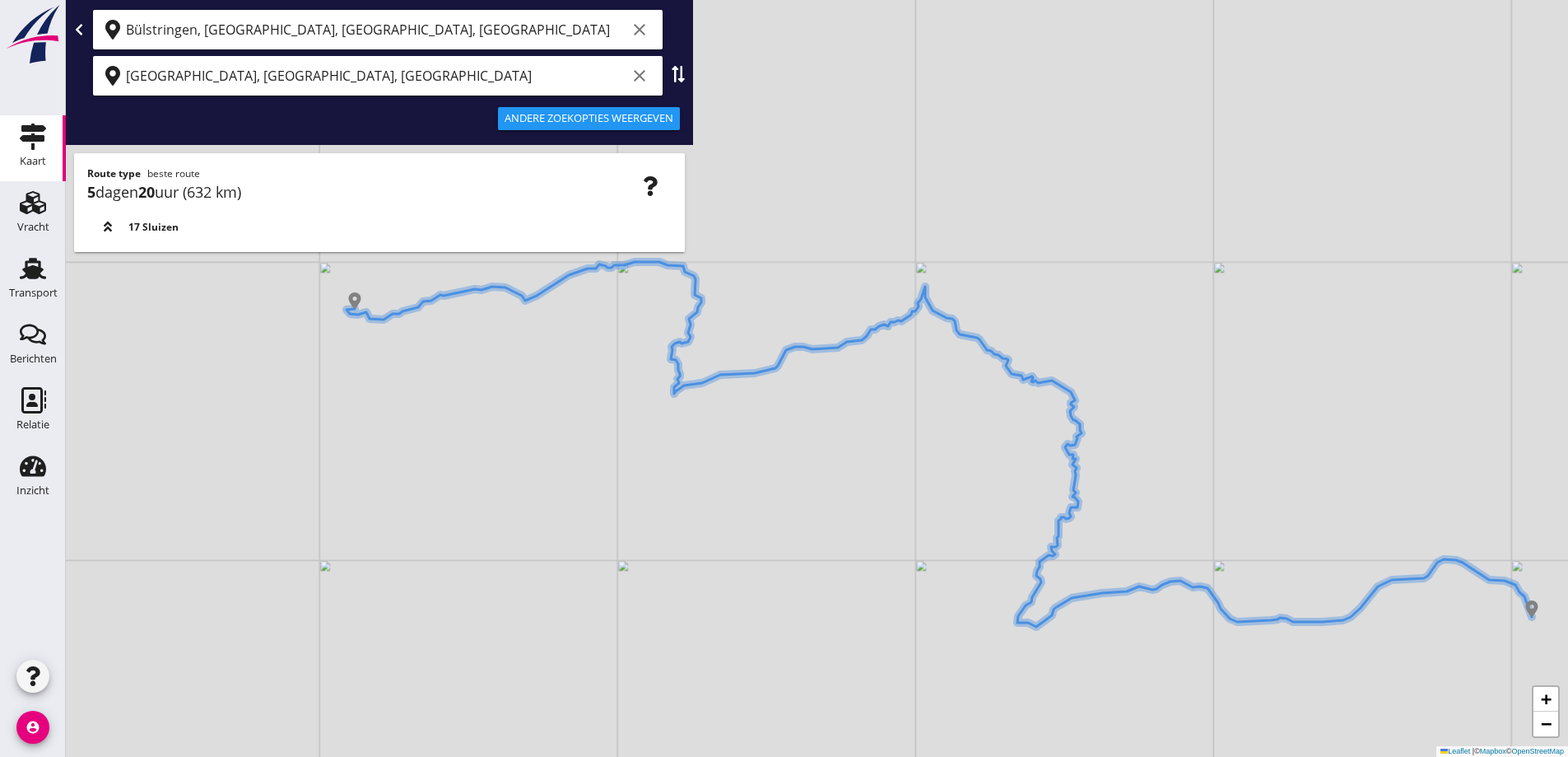
drag, startPoint x: 884, startPoint y: 469, endPoint x: 975, endPoint y: 537, distance: 113.6
click at [975, 537] on div "+ − Leaflet | © Mapbox © OpenStreetMap" at bounding box center [817, 378] width 1502 height 757
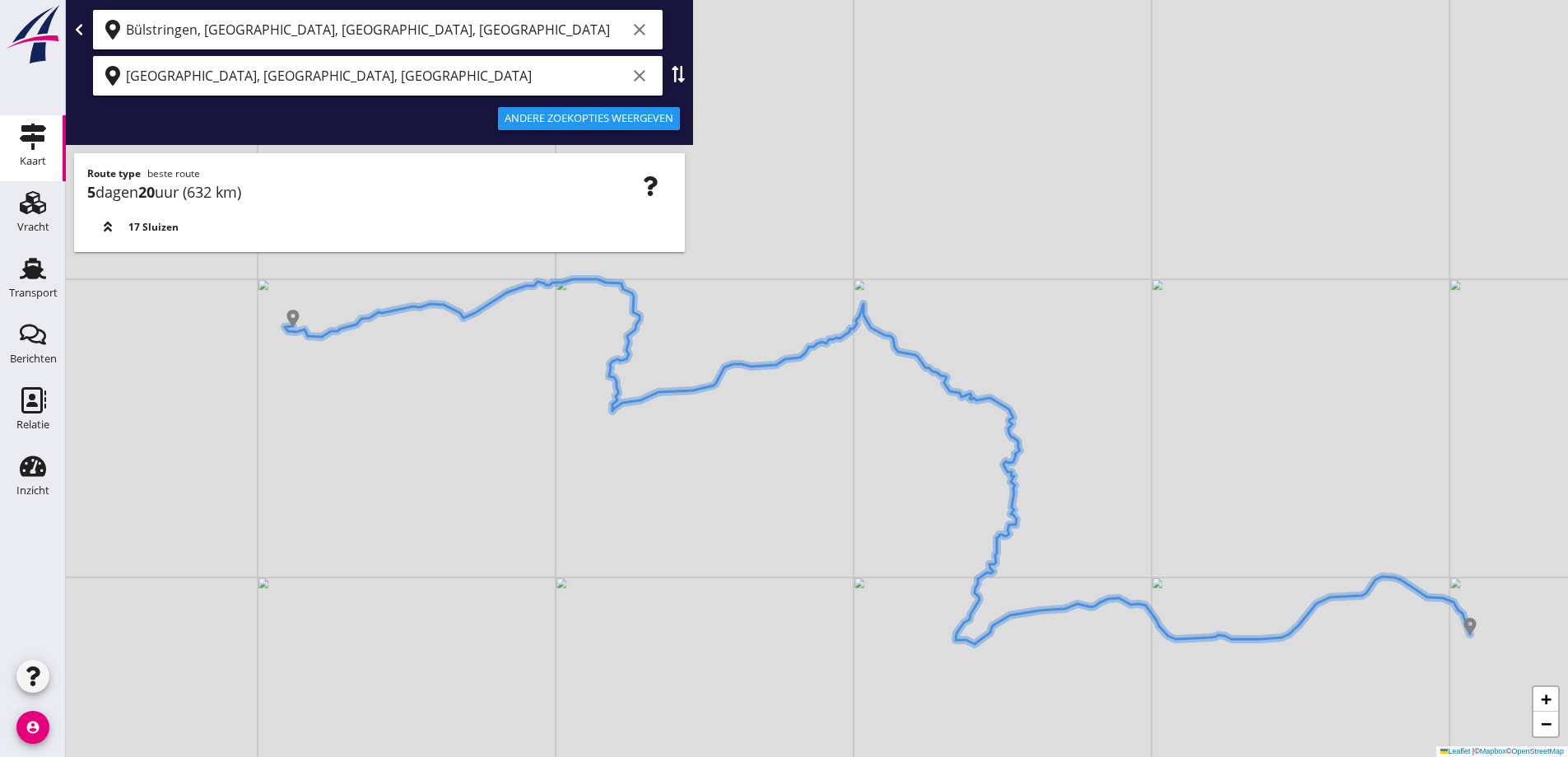
drag, startPoint x: 857, startPoint y: 585, endPoint x: 891, endPoint y: 570, distance: 37.2
click at [891, 570] on div "+ − Leaflet | © Mapbox © OpenStreetMap" at bounding box center [817, 378] width 1502 height 757
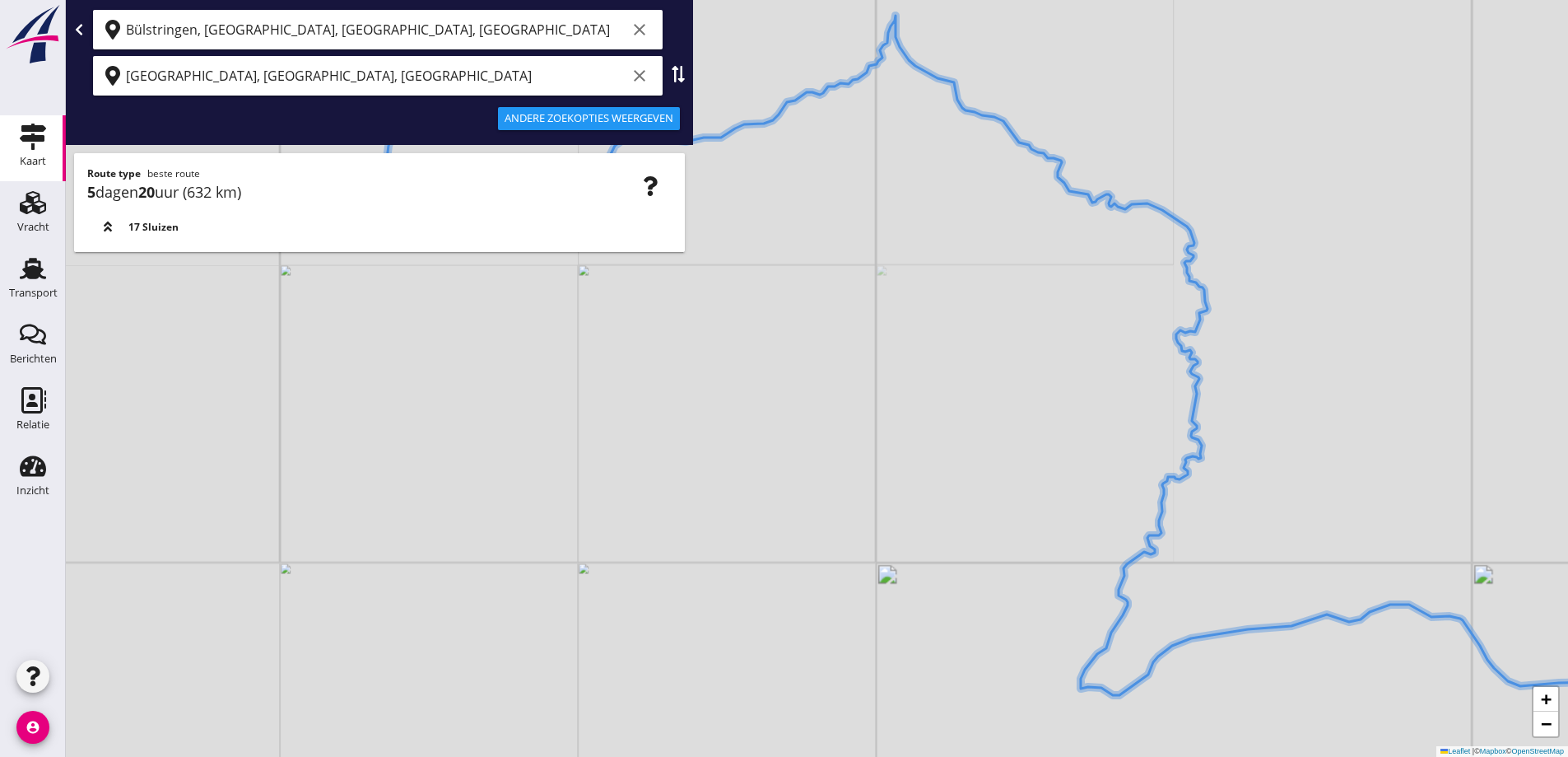
drag, startPoint x: 892, startPoint y: 569, endPoint x: 936, endPoint y: 653, distance: 94.8
click at [936, 653] on div "+ − Leaflet | © Mapbox © OpenStreetMap" at bounding box center [817, 378] width 1502 height 757
